Goal: Task Accomplishment & Management: Check status

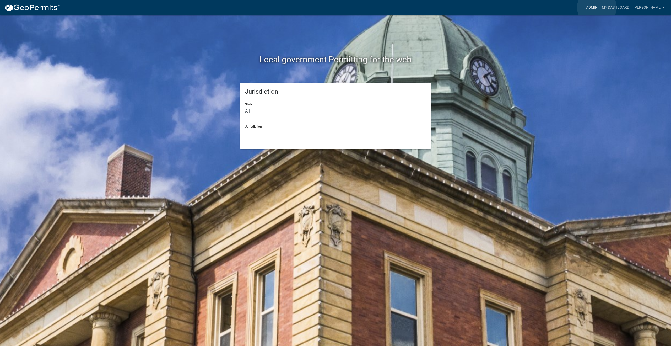
click at [597, 7] on link "Admin" at bounding box center [592, 8] width 16 height 10
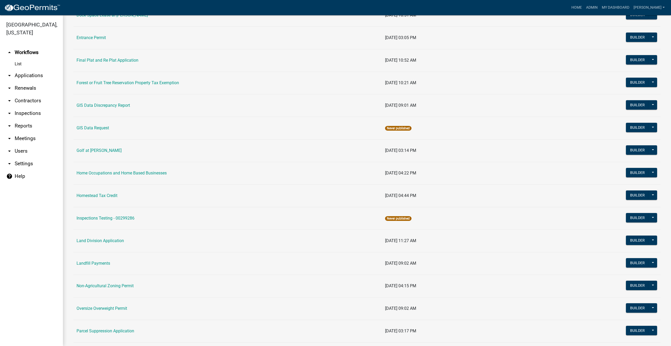
scroll to position [288, 0]
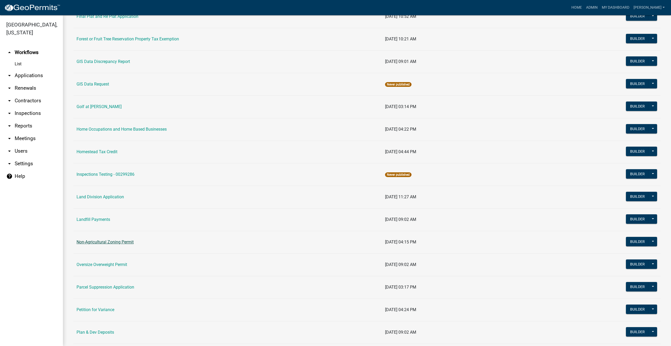
click at [113, 242] on link "Non-Agricultural Zoning Permit" at bounding box center [105, 241] width 57 height 5
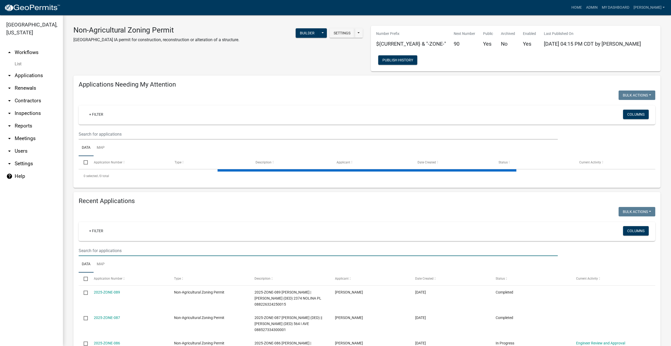
click at [98, 249] on input "text" at bounding box center [318, 250] width 479 height 11
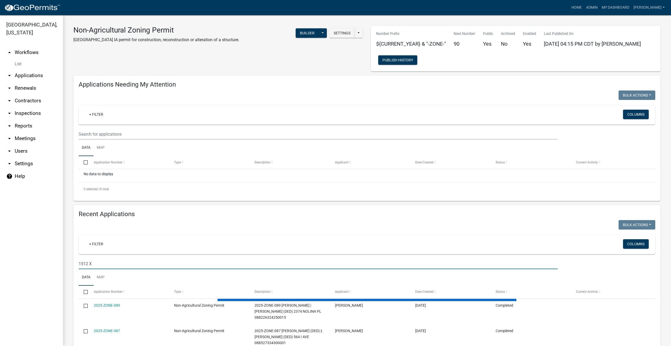
type input "1512 X"
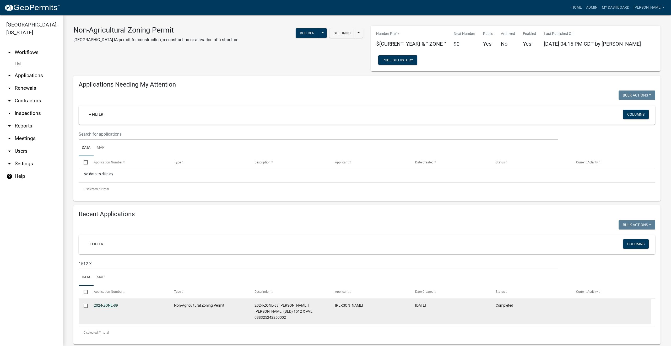
click at [104, 304] on link "2024-ZONE-89" at bounding box center [106, 305] width 24 height 4
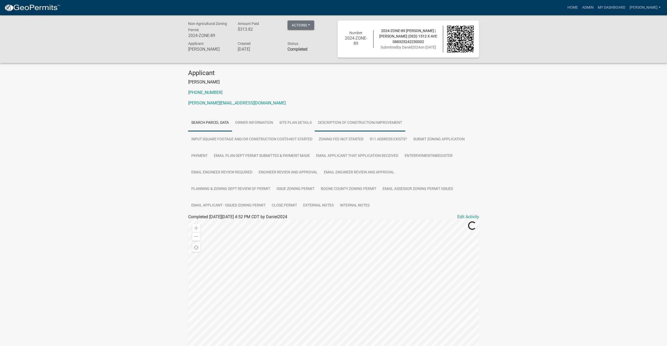
click at [342, 122] on link "Description of Construction/Improvement" at bounding box center [360, 123] width 90 height 17
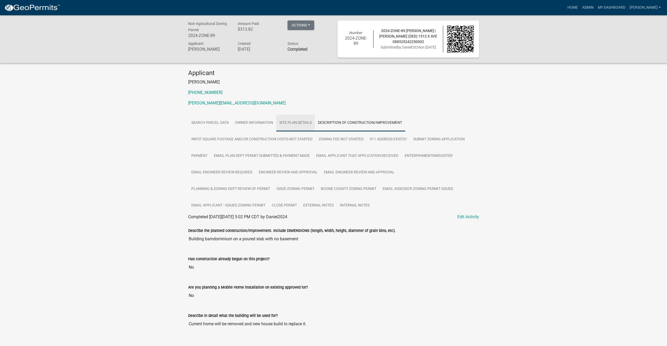
click at [291, 124] on link "Site Plan Details" at bounding box center [295, 123] width 39 height 17
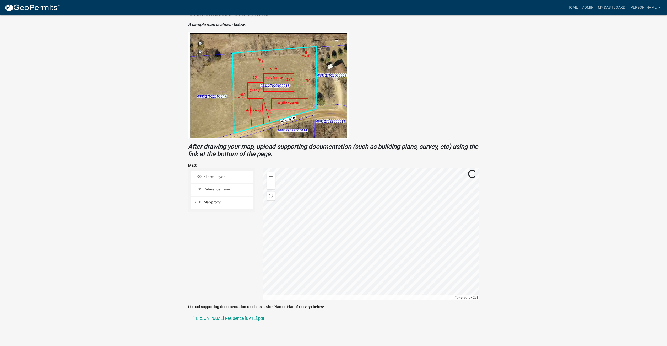
scroll to position [259, 0]
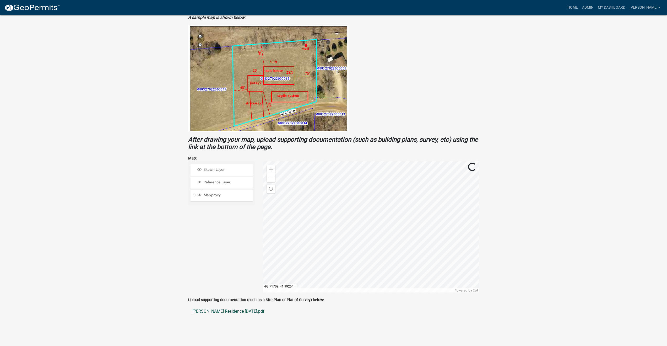
click at [214, 312] on link "[PERSON_NAME] Residence [DATE].pdf" at bounding box center [333, 311] width 291 height 13
click at [397, 70] on figure at bounding box center [333, 78] width 291 height 107
